Goal: Transaction & Acquisition: Obtain resource

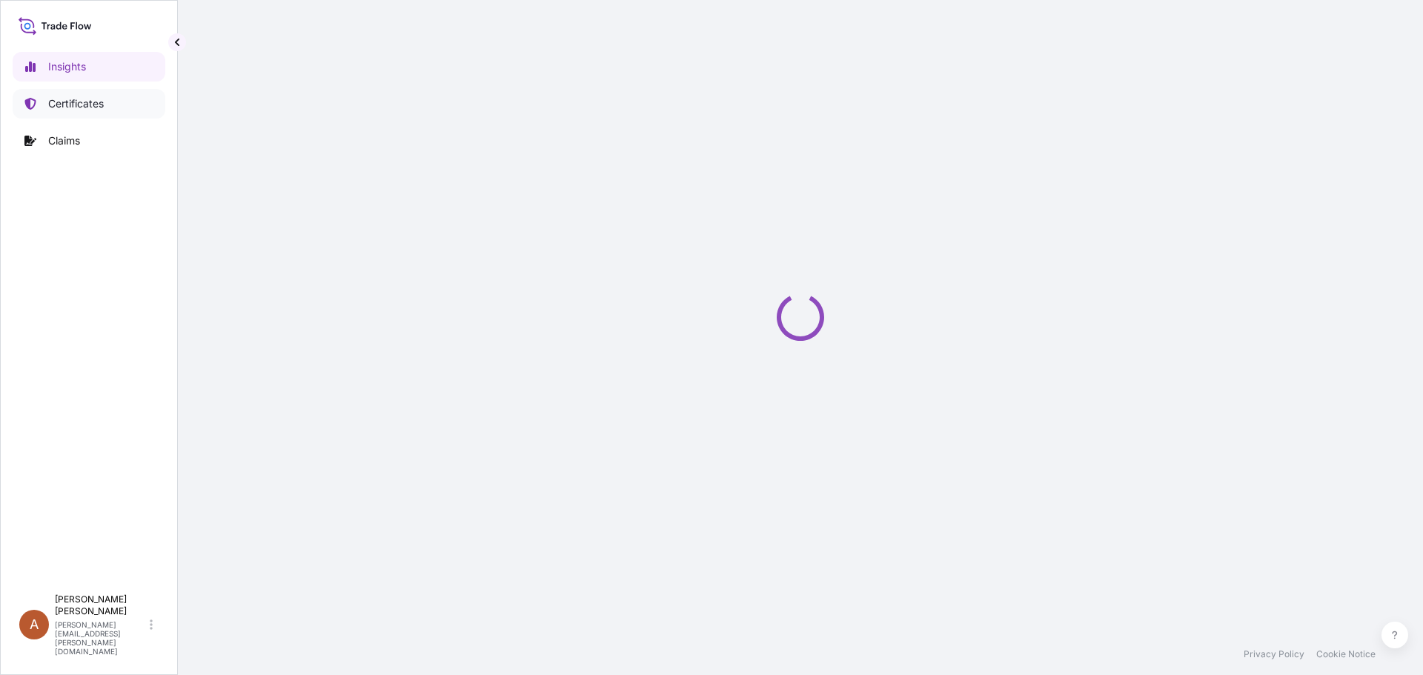
click at [68, 107] on p "Certificates" at bounding box center [76, 103] width 56 height 15
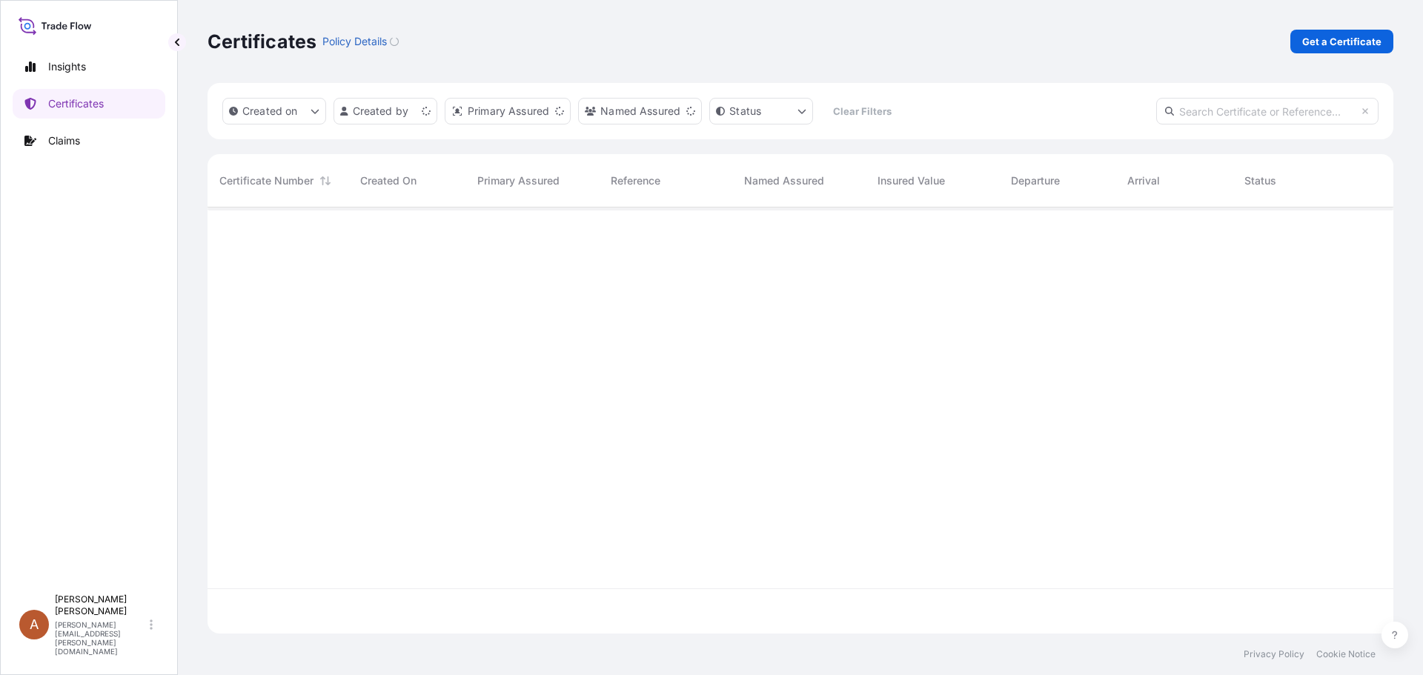
scroll to position [423, 1175]
click at [1358, 44] on p "Get a Certificate" at bounding box center [1342, 41] width 79 height 15
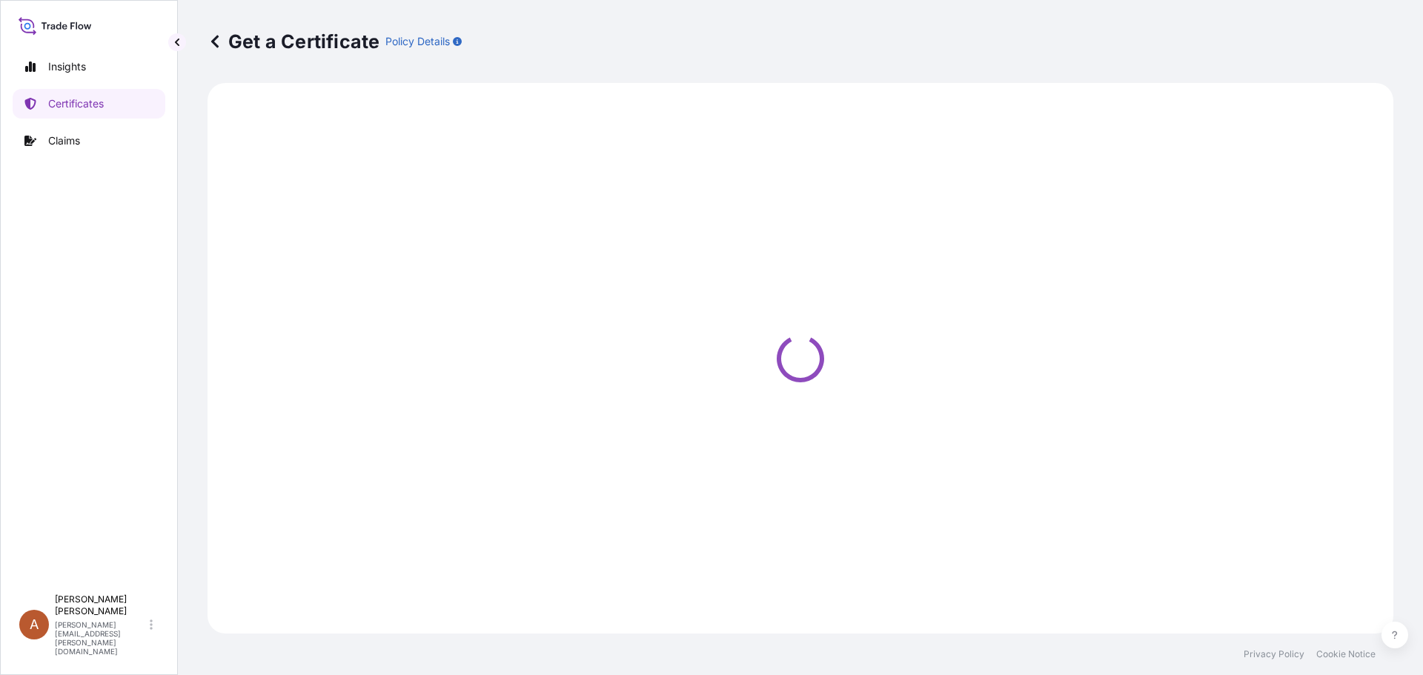
select select "Sea"
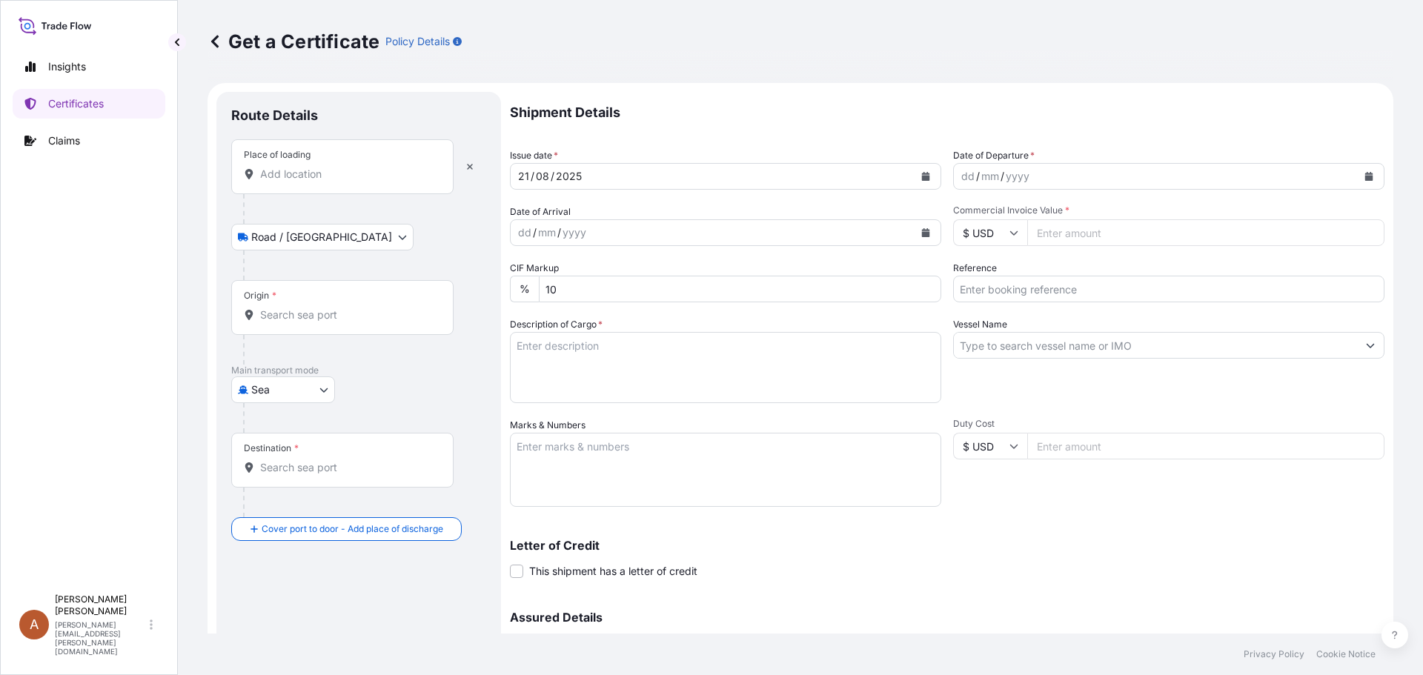
click at [266, 176] on input "Place of loading" at bounding box center [347, 174] width 175 height 15
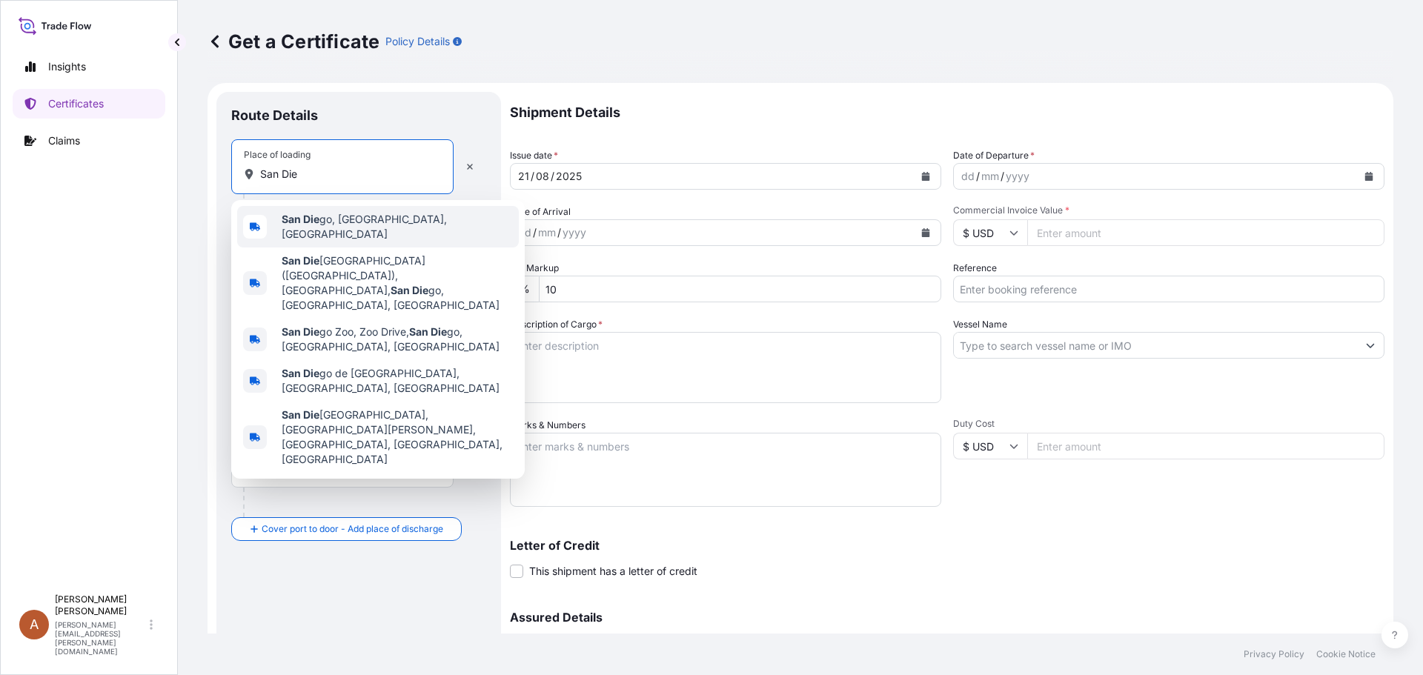
click at [318, 222] on b "San Die" at bounding box center [301, 219] width 38 height 13
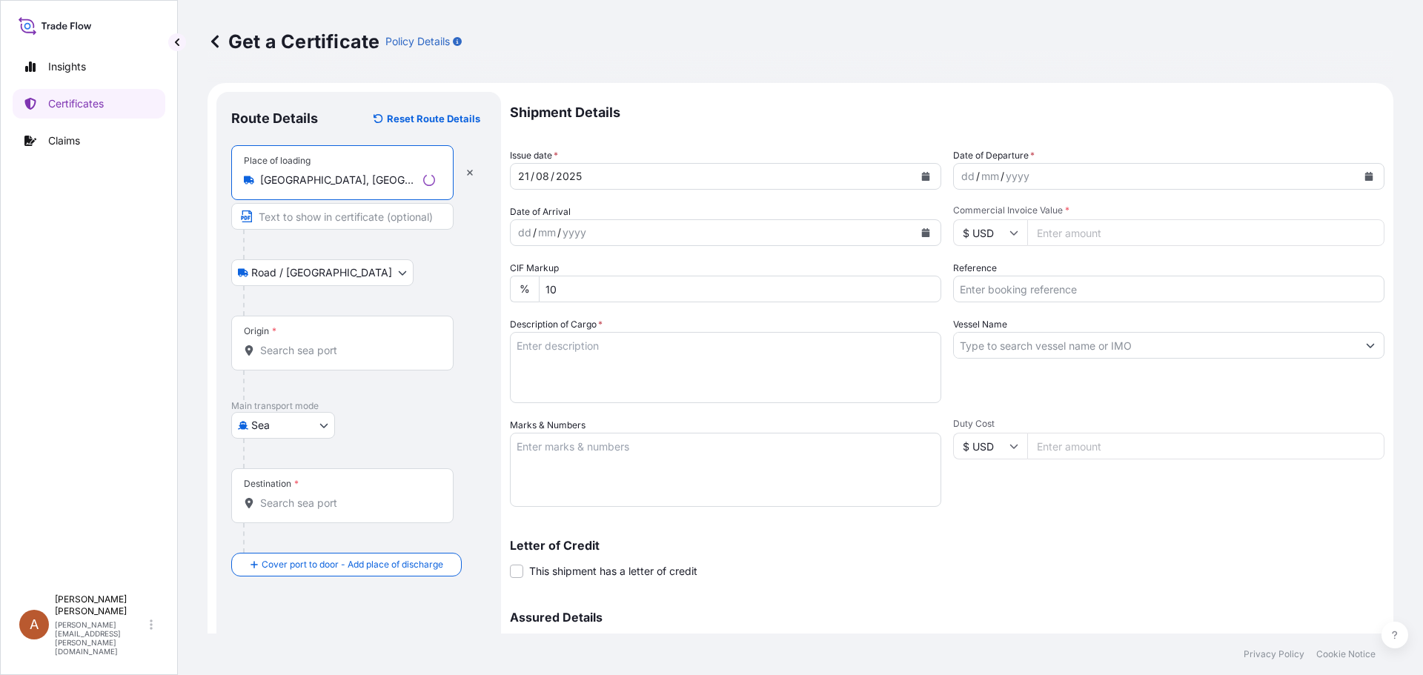
type input "[GEOGRAPHIC_DATA], [GEOGRAPHIC_DATA], [GEOGRAPHIC_DATA]"
click at [270, 346] on input "Origin *" at bounding box center [347, 350] width 175 height 15
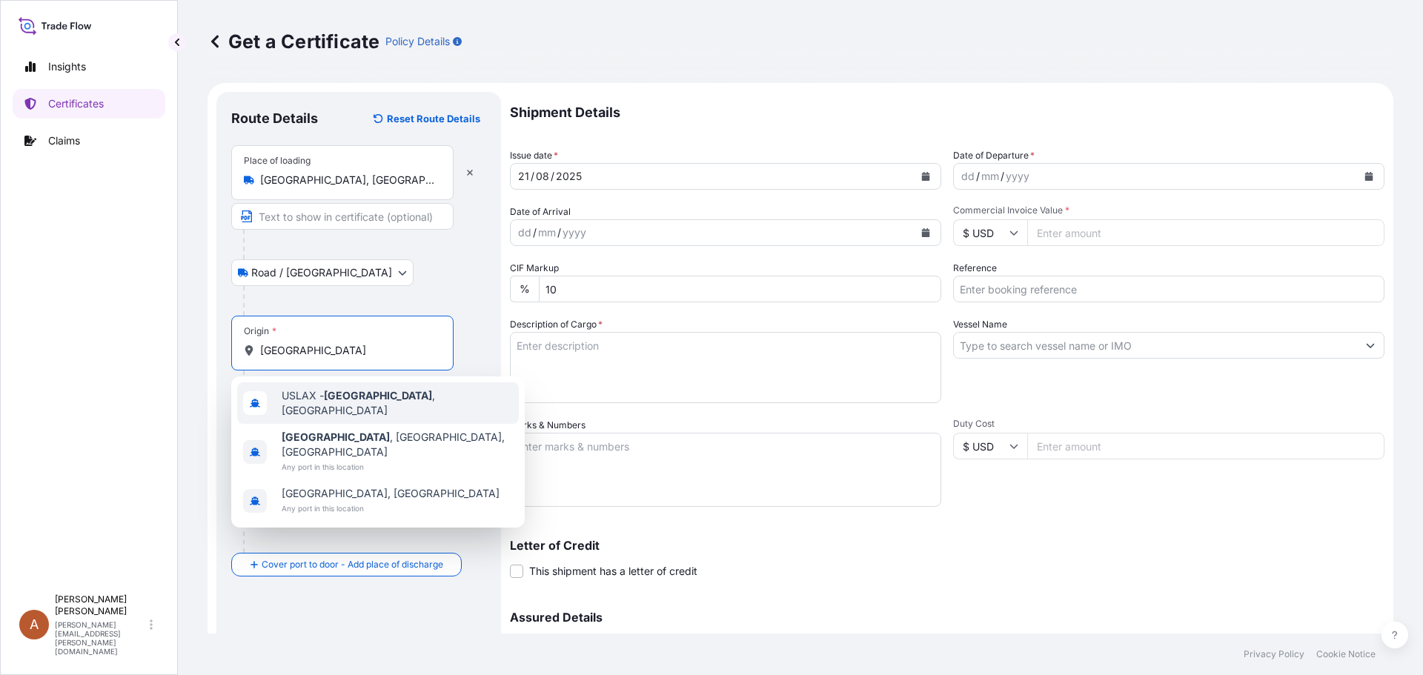
click at [305, 402] on span "USLAX - [GEOGRAPHIC_DATA] , [GEOGRAPHIC_DATA]" at bounding box center [397, 403] width 231 height 30
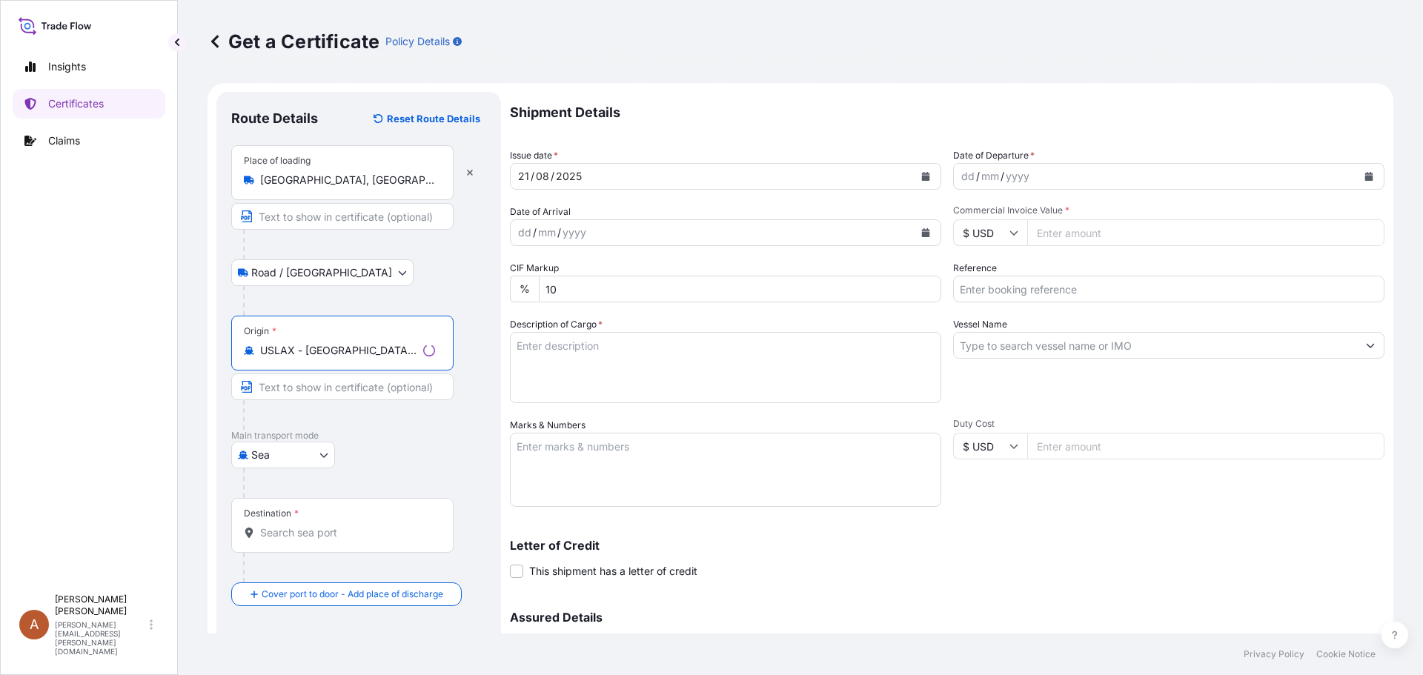
type input "USLAX - [GEOGRAPHIC_DATA], [GEOGRAPHIC_DATA]"
click at [270, 531] on input "Destination *" at bounding box center [347, 533] width 175 height 15
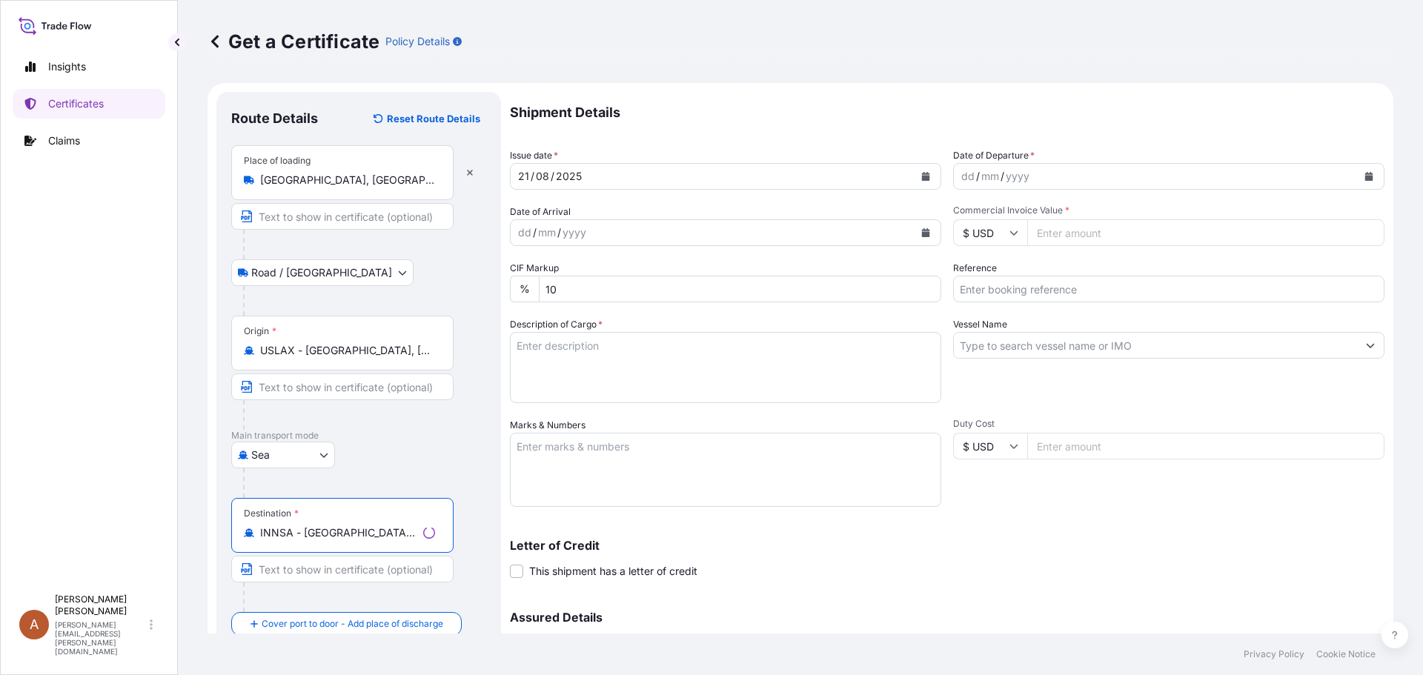
type input "INNSA - [GEOGRAPHIC_DATA] ([PERSON_NAME]), [GEOGRAPHIC_DATA]"
click at [960, 173] on div "dd" at bounding box center [968, 177] width 16 height 18
click at [1044, 228] on input "Commercial Invoice Value *" at bounding box center [1206, 232] width 357 height 27
click at [1039, 230] on input "Commercial Invoice Value *" at bounding box center [1206, 232] width 357 height 27
click at [1045, 234] on input "40207.14" at bounding box center [1206, 232] width 357 height 27
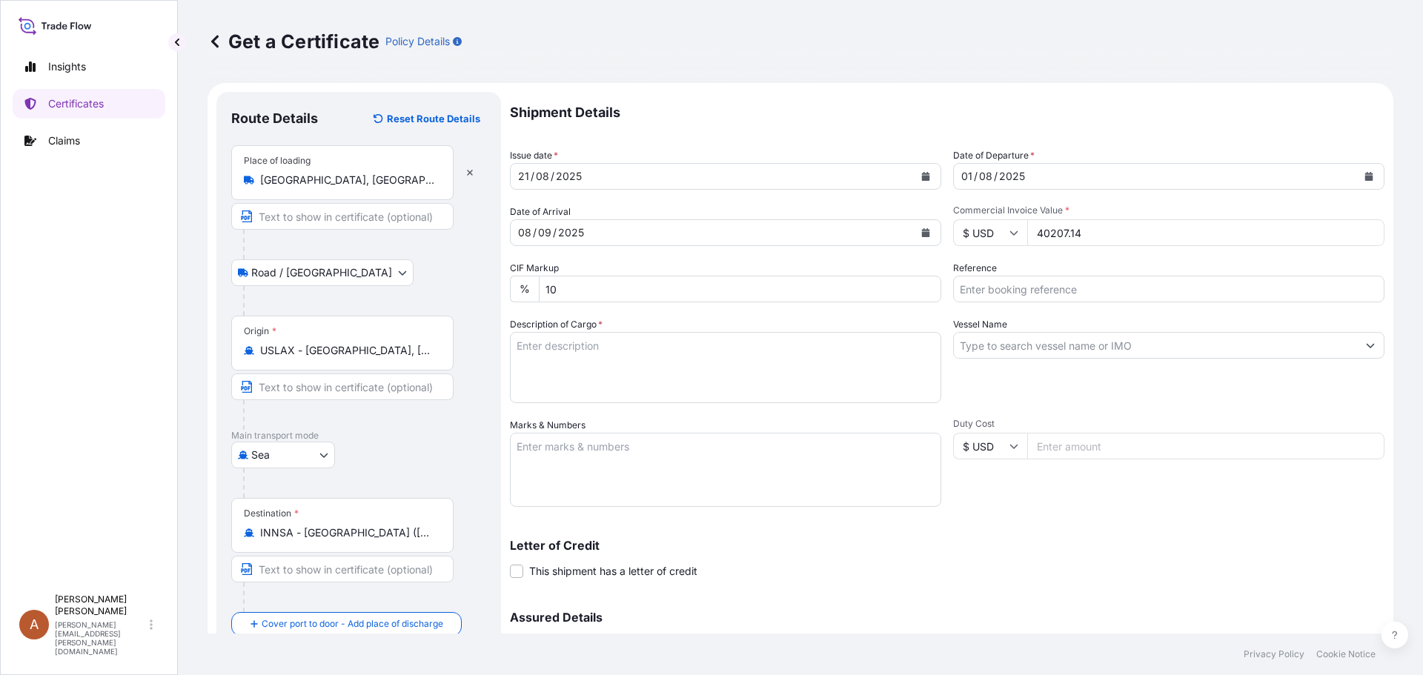
type input "40207.14"
click at [996, 282] on input "Reference" at bounding box center [1168, 289] width 431 height 27
type input "1032553 / SCVG0114659"
click at [524, 341] on textarea "Description of Cargo *" at bounding box center [725, 367] width 431 height 71
paste textarea "CELLULON R-88,1000KG,TOTE HS-Code: 39 12 90"
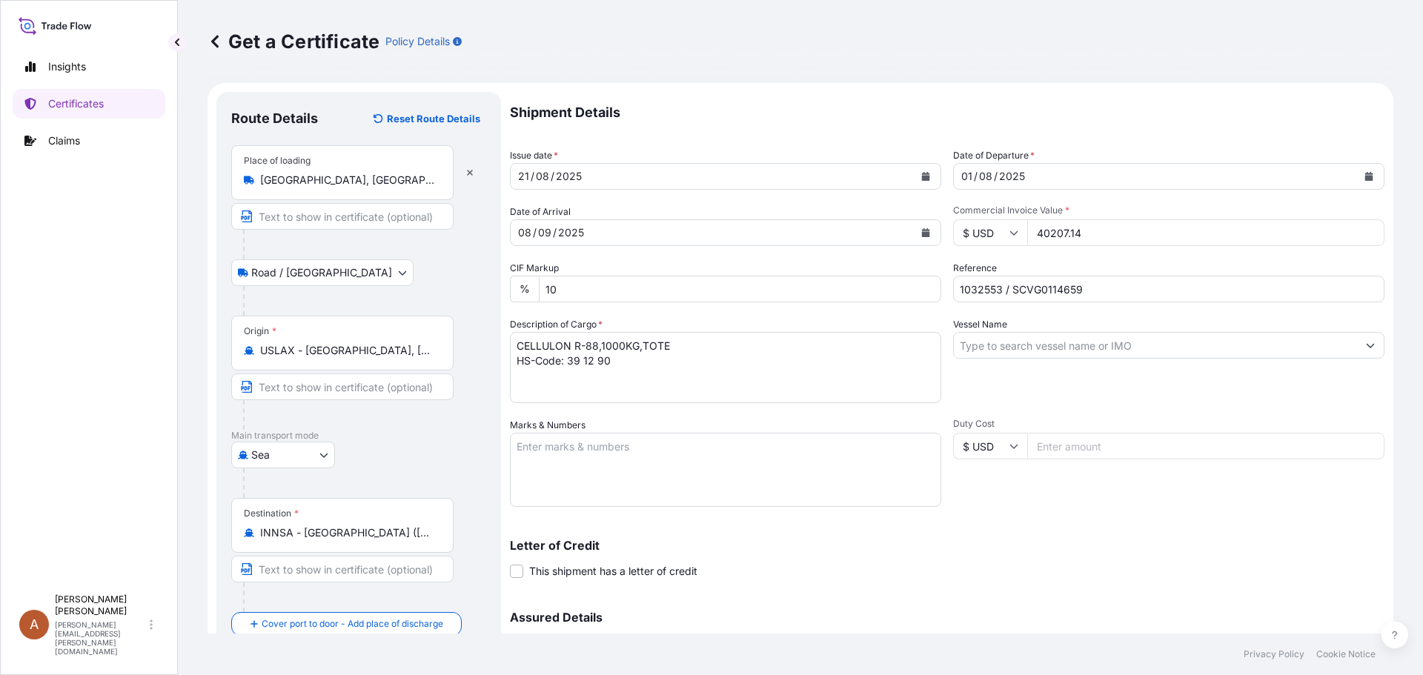
click at [610, 358] on textarea "CELLULON R-88,1000KG,TOTE HS-Code: 39 12 90" at bounding box center [725, 367] width 431 height 71
paste textarea "Batch: 5G8486A (Net 9.000 KG) Country of Origin: [GEOGRAPHIC_DATA]"
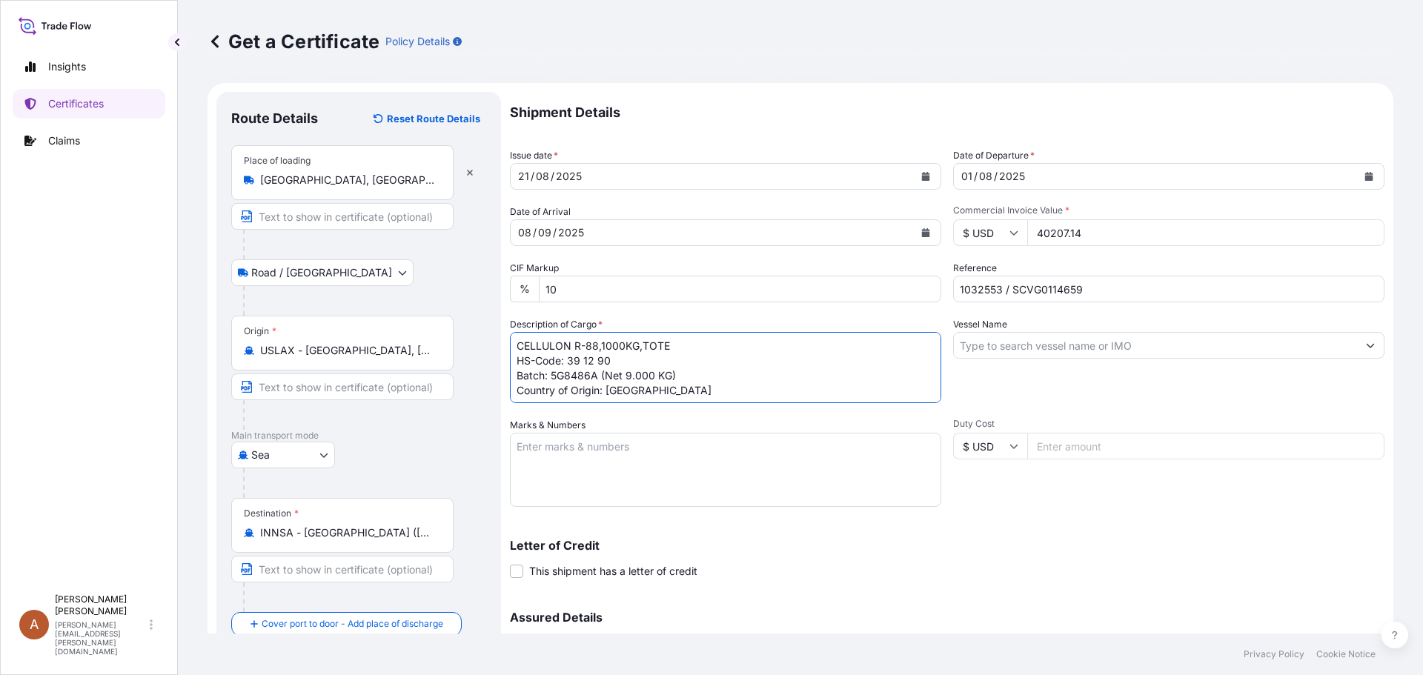
scroll to position [9, 0]
click at [672, 382] on textarea "CELLULON R-88,1000KG,TOTE HS-Code: 39 12 90 Batch: 5G8486A (Net 9.000 KG) Count…" at bounding box center [725, 367] width 431 height 71
paste textarea "9 totes of each 1,000kgs and 3 drums of each 214kgs on 10 heat treated pallets.…"
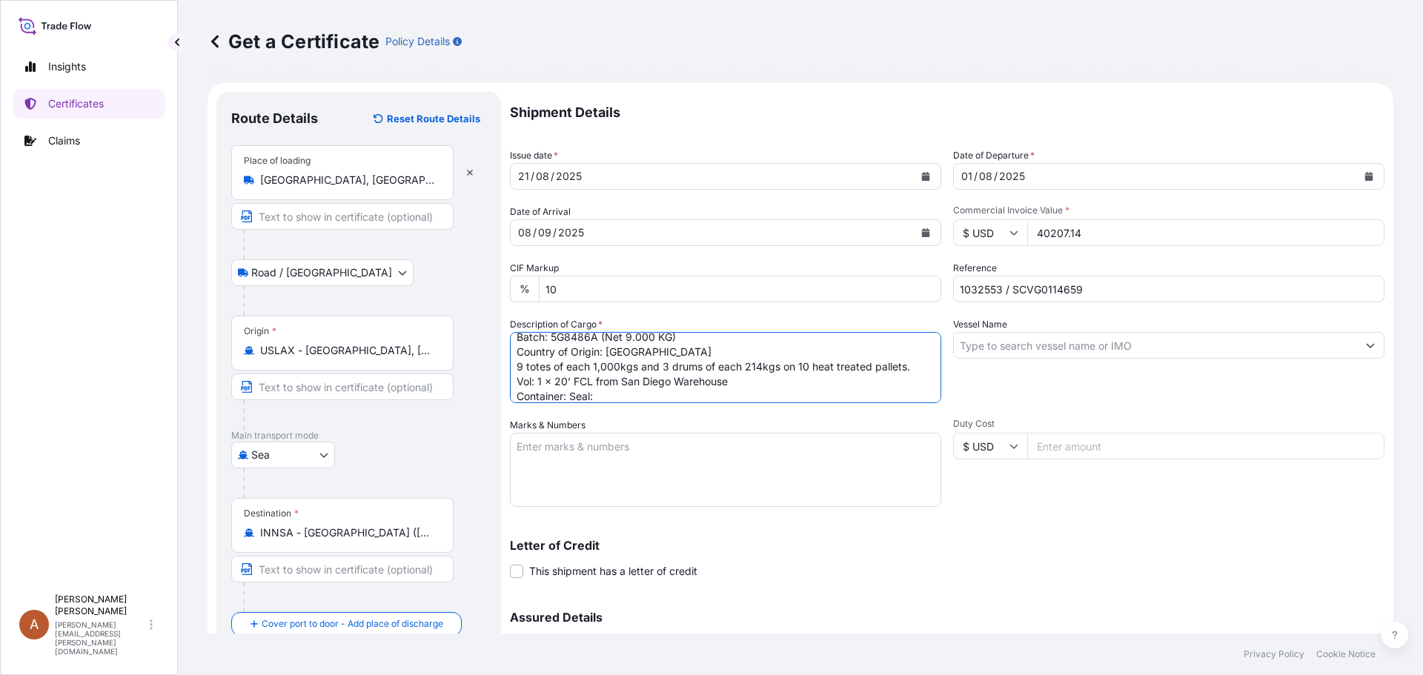
click at [570, 398] on textarea "CELLULON R-88,1000KG,TOTE HS-Code: 39 12 90 Batch: 5G8486A (Net 9.000 KG) Count…" at bounding box center [725, 367] width 431 height 71
click at [675, 398] on textarea "CELLULON R-88,1000KG,TOTE HS-Code: 39 12 90 Batch: 5G8486A (Net 9.000 KG) Count…" at bounding box center [725, 367] width 431 height 71
type textarea "CELLULON R-88,1000KG,TOTE HS-Code: 39 12 90 Batch: 5G8486A (Net 9.000 KG) Count…"
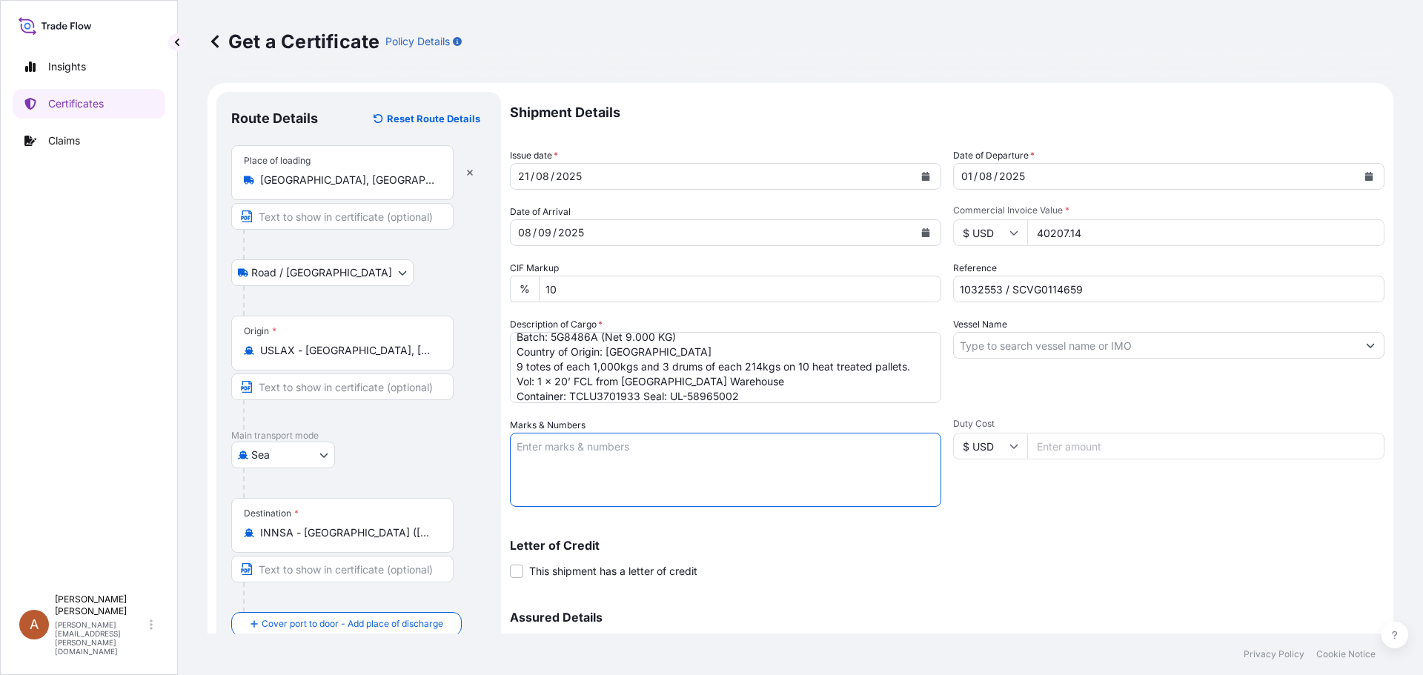
click at [644, 460] on textarea "Marks & Numbers" at bounding box center [725, 470] width 431 height 74
click at [635, 458] on textarea "Marks & Numbers" at bounding box center [725, 470] width 431 height 74
paste textarea "[PERSON_NAME] AND [PERSON_NAME]/B/CPK/022/2025-26 [GEOGRAPHIC_DATA]"
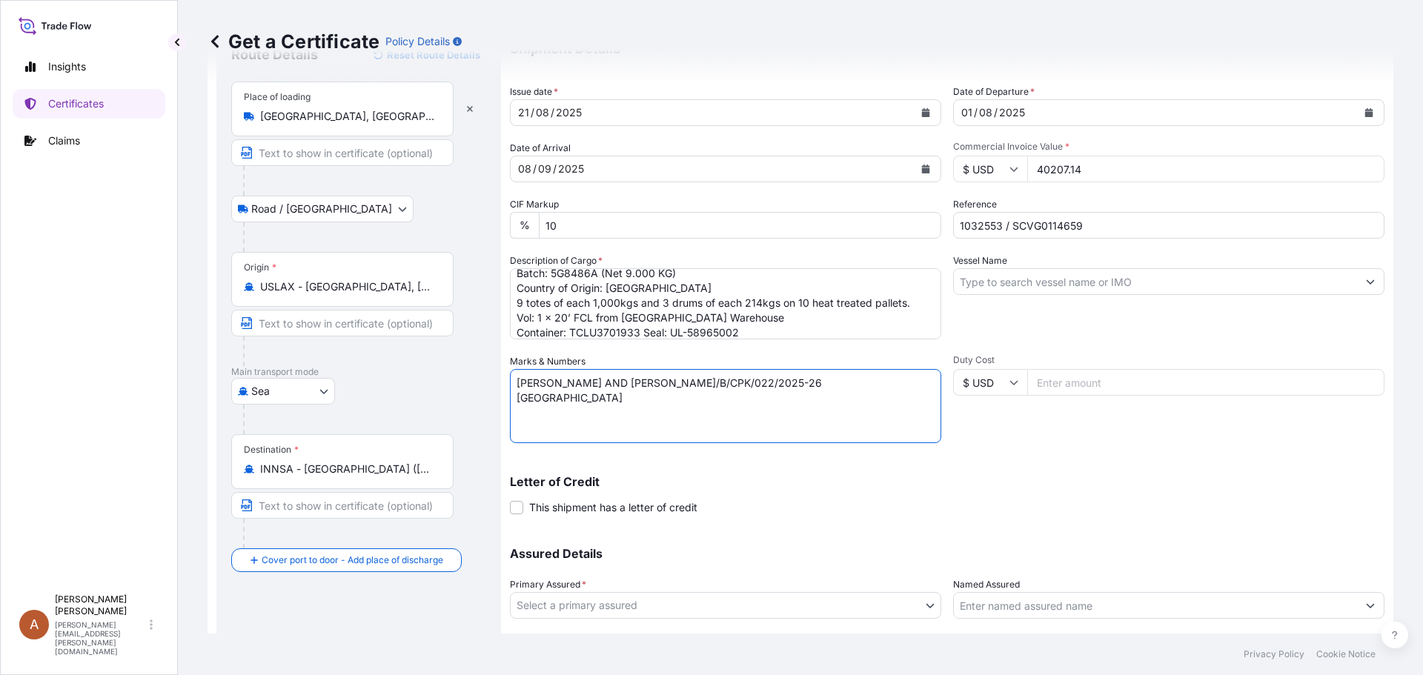
scroll to position [159, 0]
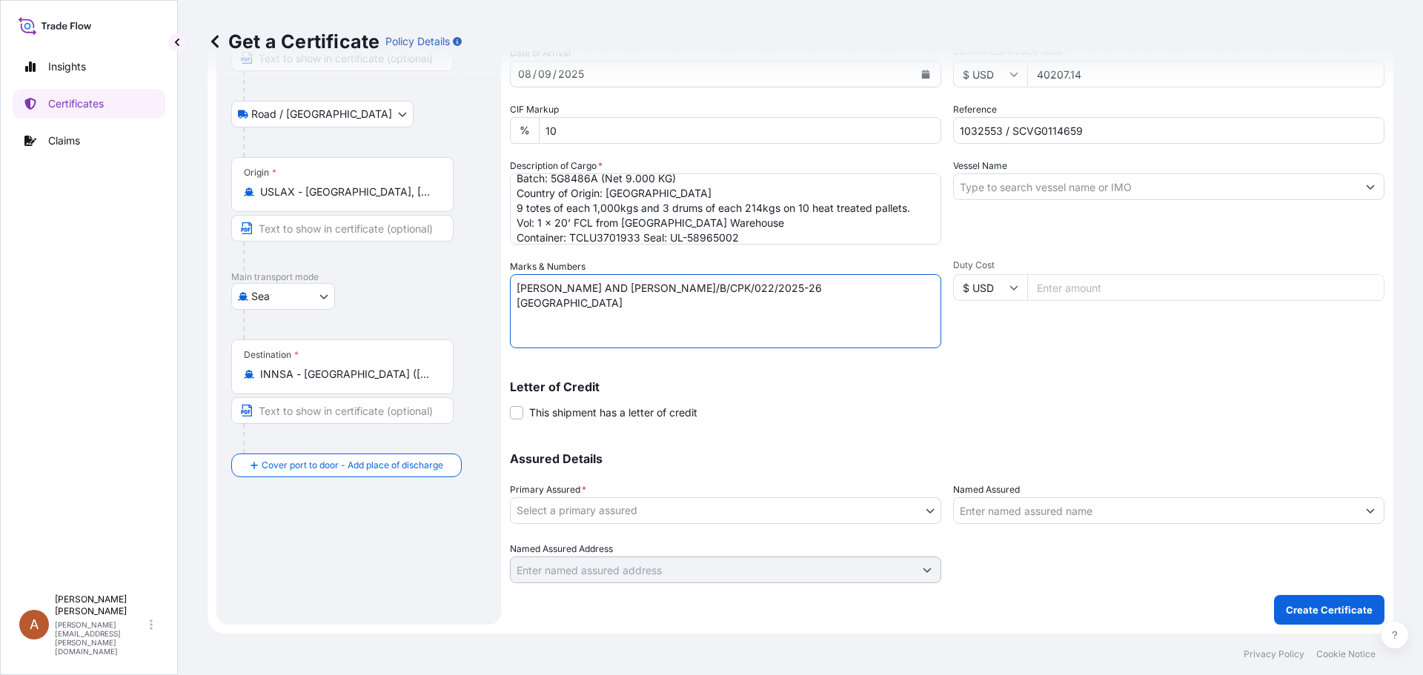
type textarea "[PERSON_NAME] AND [PERSON_NAME]/B/CPK/022/2025-26 [GEOGRAPHIC_DATA]"
click at [603, 511] on body "Insights Certificates Claims A Alicia Pye-miller [EMAIL_ADDRESS][PERSON_NAME][D…" at bounding box center [711, 337] width 1423 height 675
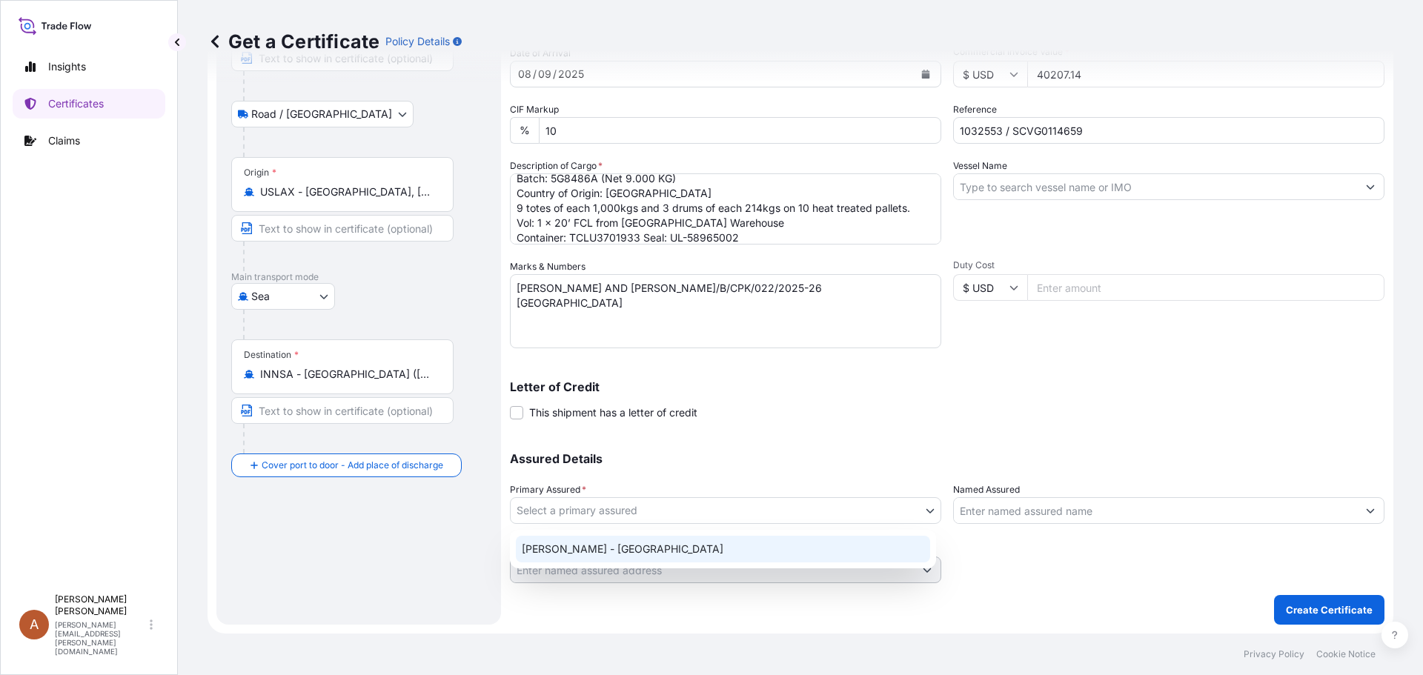
click at [579, 552] on div "[PERSON_NAME] - [GEOGRAPHIC_DATA]" at bounding box center [723, 549] width 414 height 27
select select "31650"
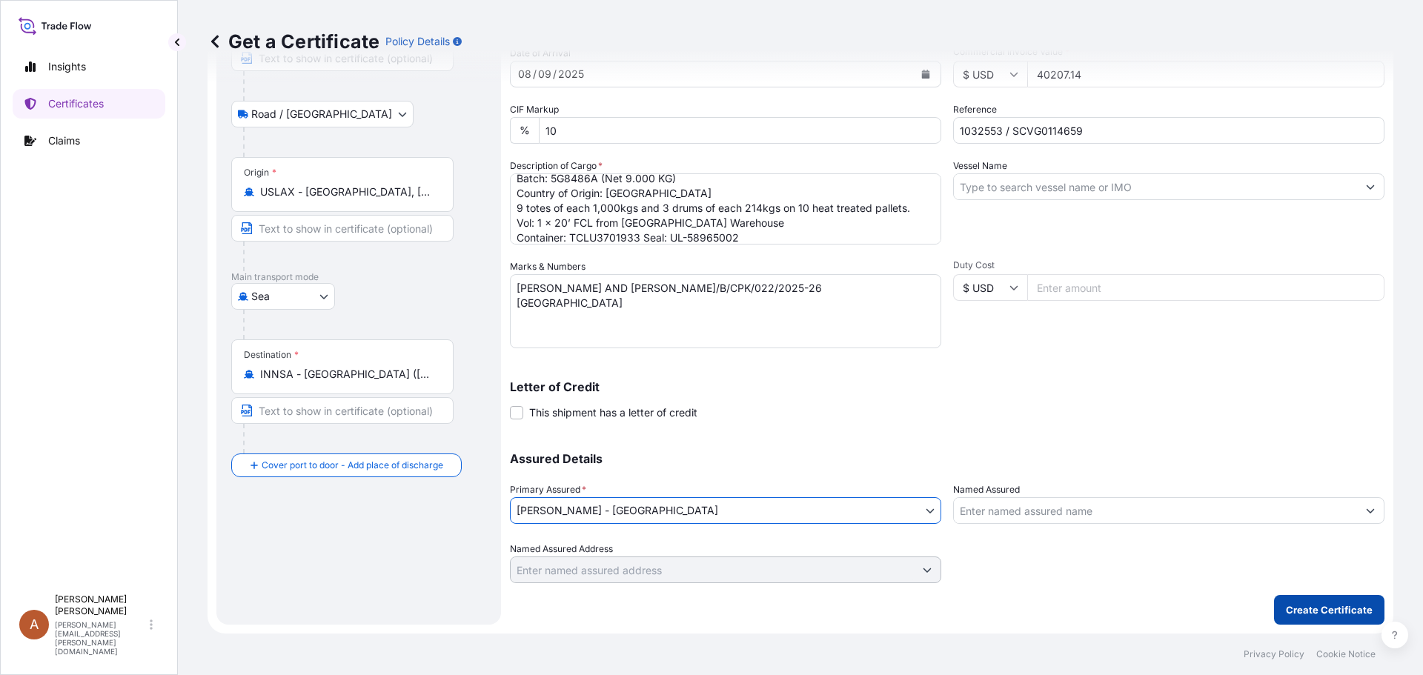
click at [1329, 606] on p "Create Certificate" at bounding box center [1329, 610] width 87 height 15
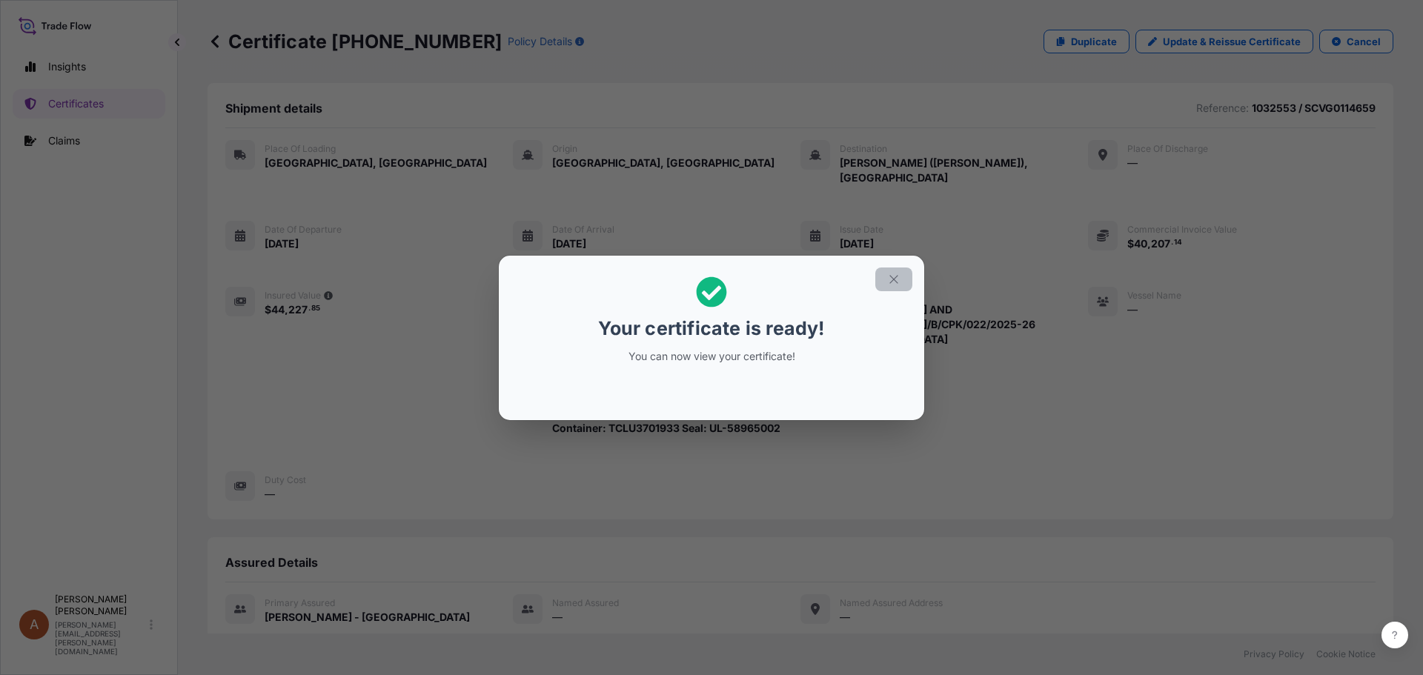
click at [894, 284] on icon "button" at bounding box center [893, 279] width 13 height 13
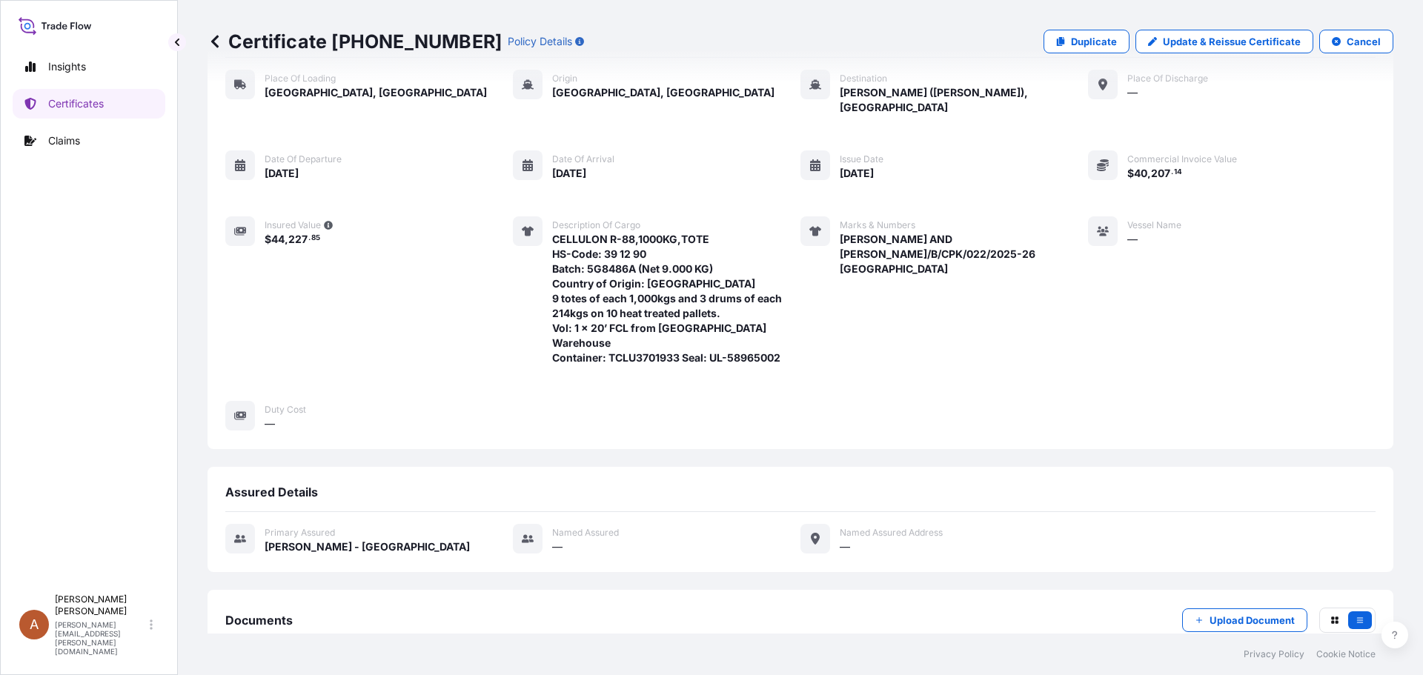
scroll to position [228, 0]
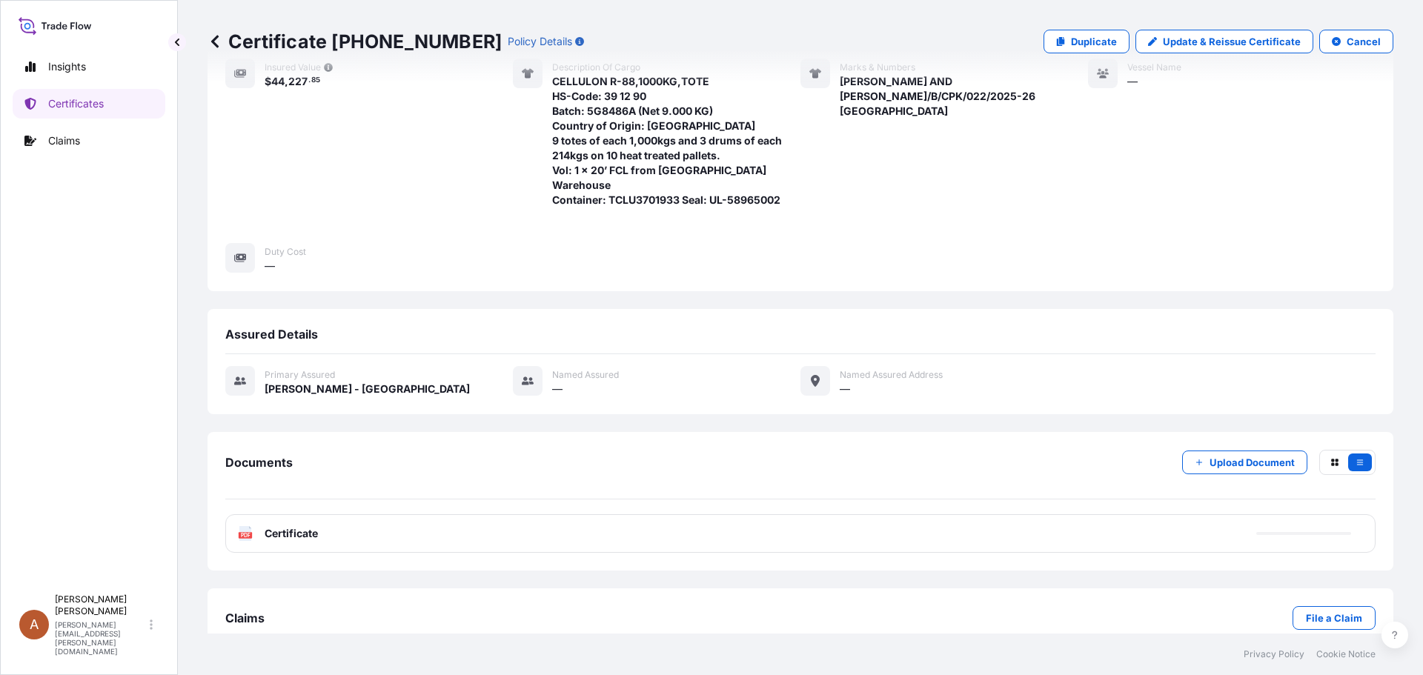
click at [240, 532] on rect at bounding box center [245, 535] width 13 height 6
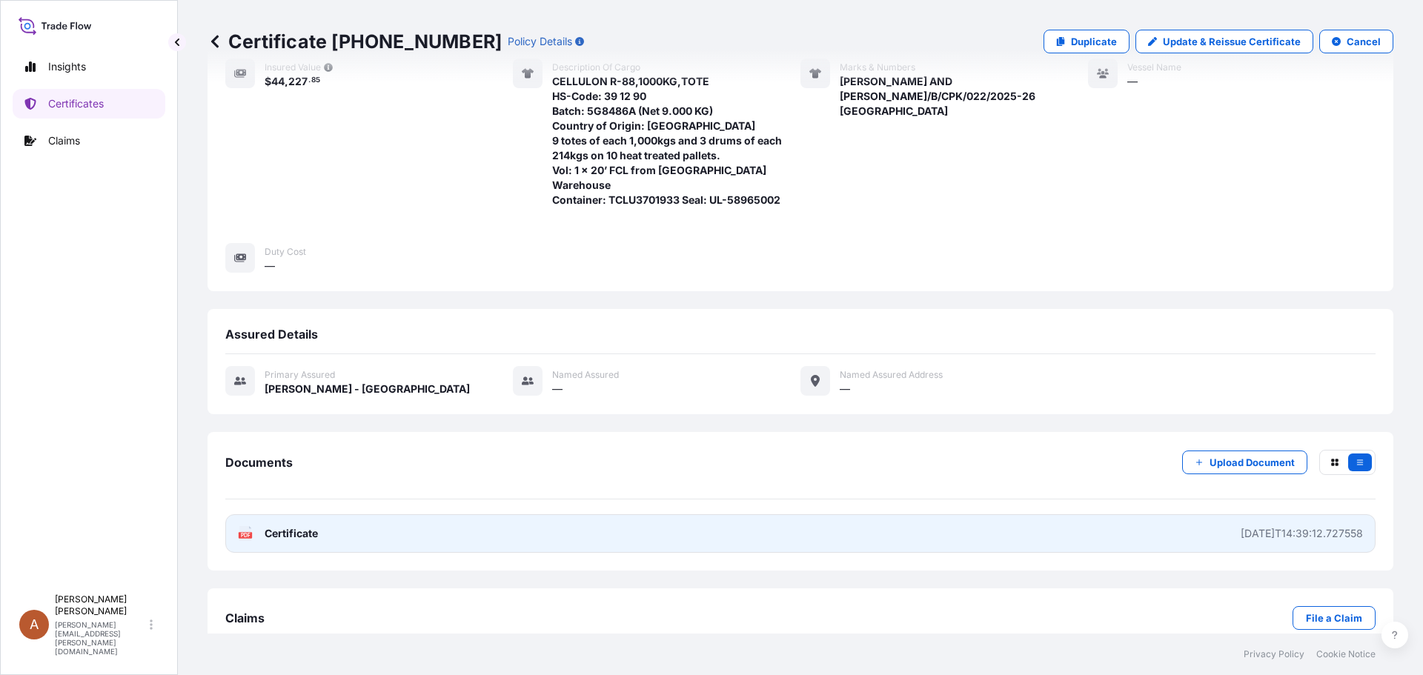
click at [244, 533] on text "PDF" at bounding box center [246, 535] width 10 height 5
